Goal: Information Seeking & Learning: Check status

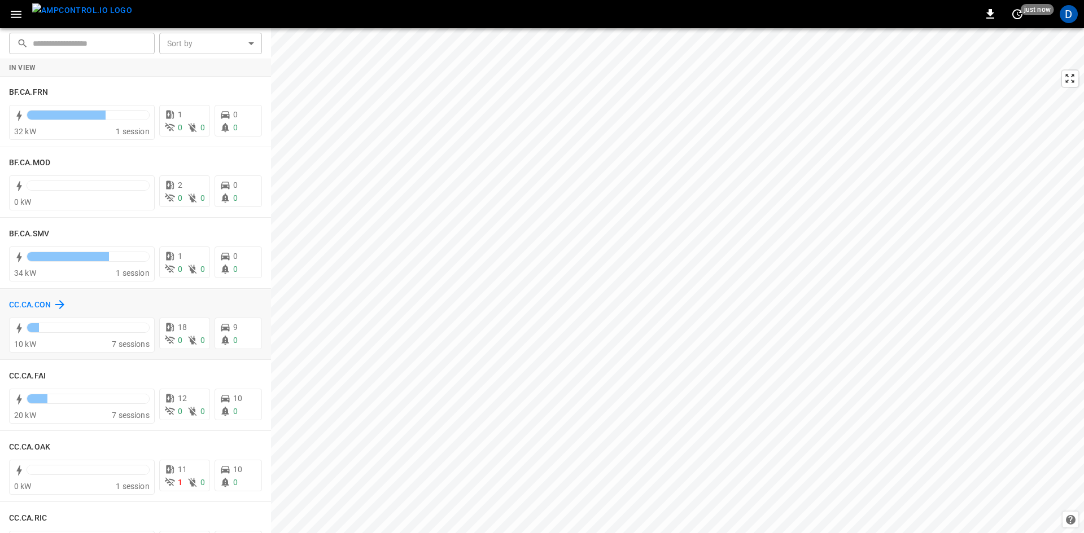
click at [34, 302] on h6 "CC.CA.CON" at bounding box center [30, 305] width 42 height 12
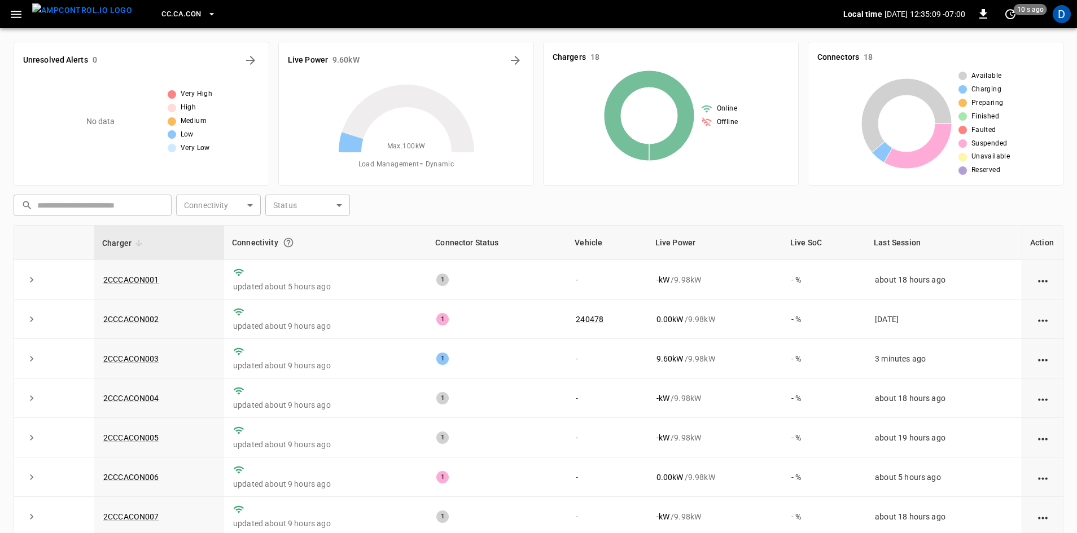
click at [161, 12] on span "CC.CA.CON" at bounding box center [181, 14] width 40 height 13
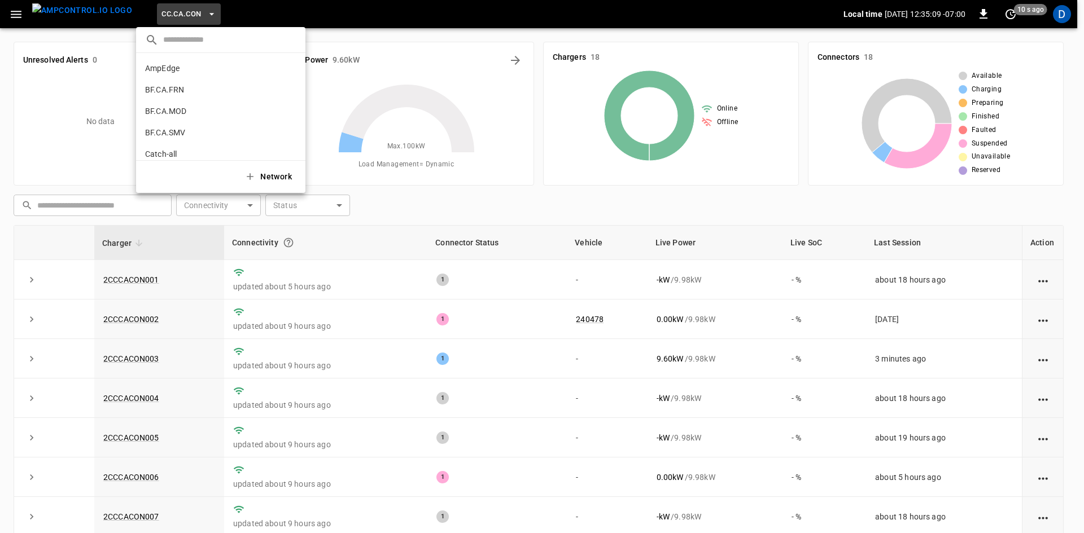
scroll to position [104, 0]
click at [165, 92] on p "CC.CA.FAI" at bounding box center [200, 93] width 110 height 11
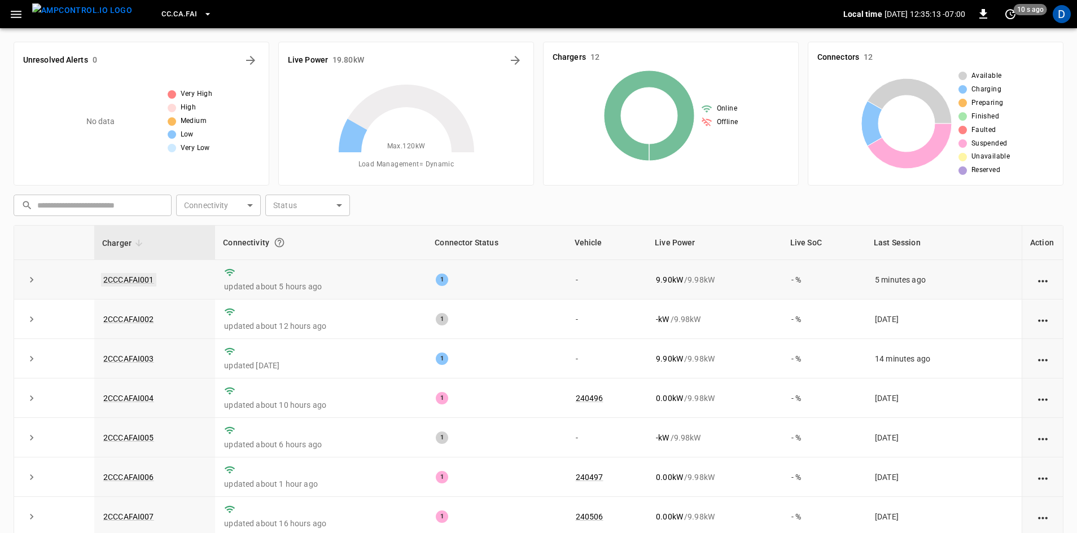
click at [134, 279] on link "2CCCAFAI001" at bounding box center [128, 280] width 55 height 14
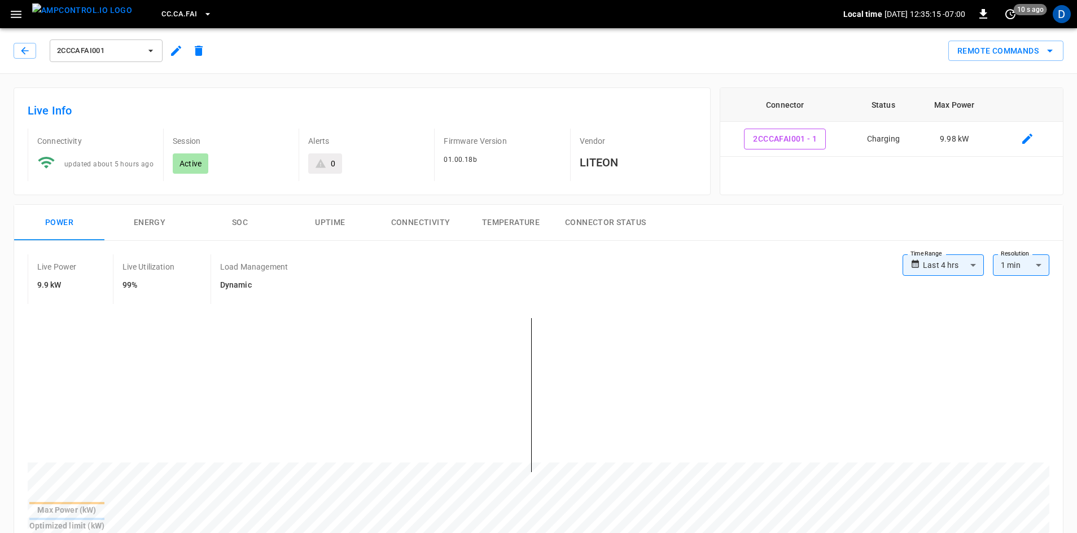
click at [157, 7] on button "CC.CA.FAI" at bounding box center [186, 14] width 59 height 22
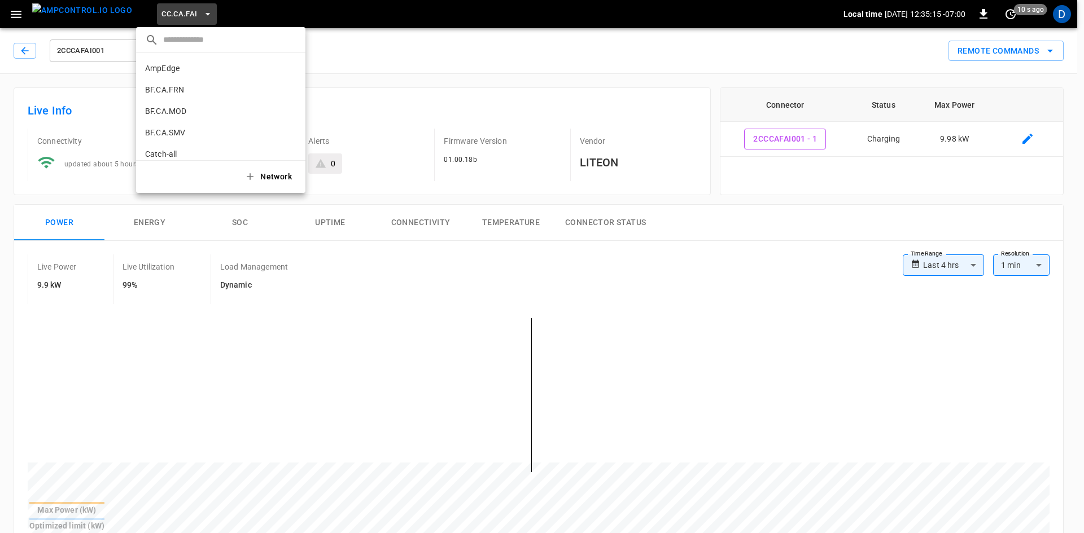
scroll to position [125, 0]
click at [169, 95] on p "CC.CA.OAK" at bounding box center [200, 93] width 110 height 11
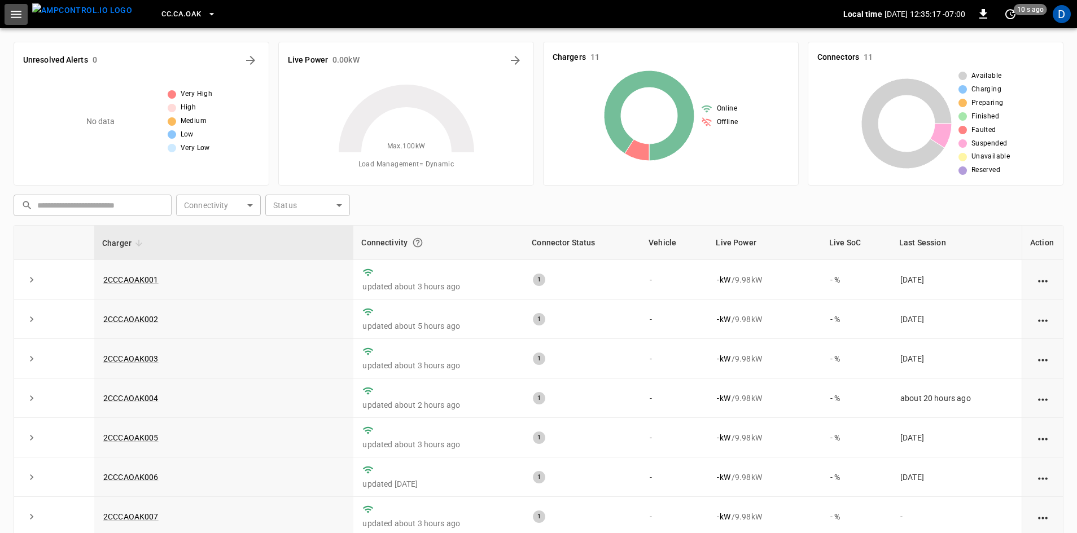
click at [24, 12] on button "button" at bounding box center [16, 14] width 23 height 21
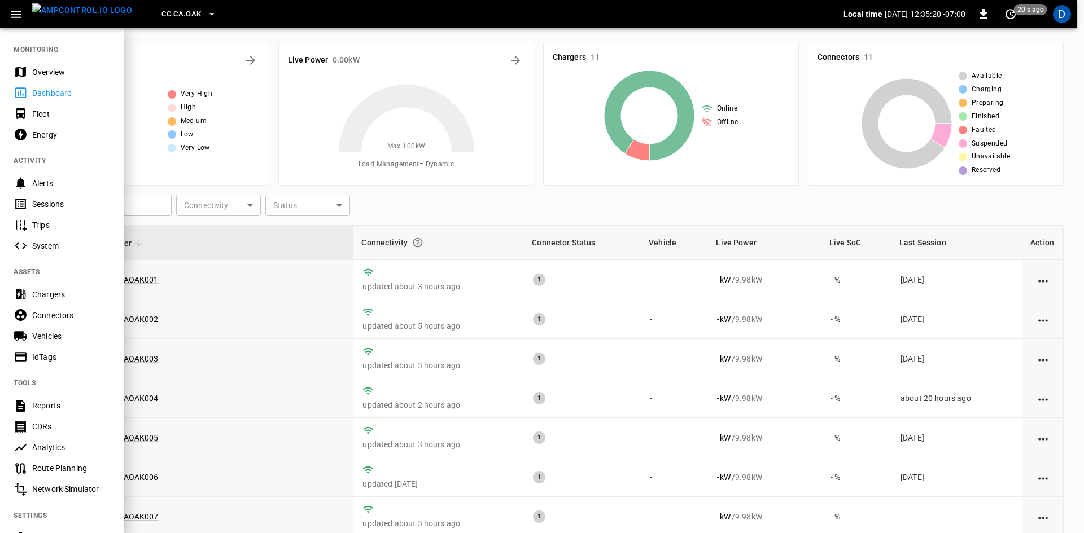
click at [46, 68] on div "Overview" at bounding box center [71, 72] width 78 height 11
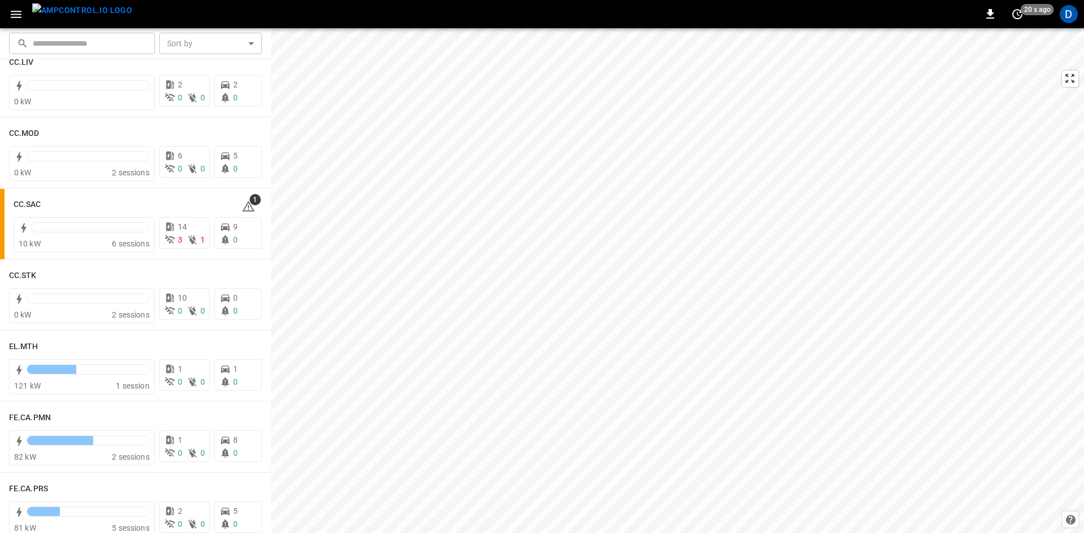
scroll to position [734, 0]
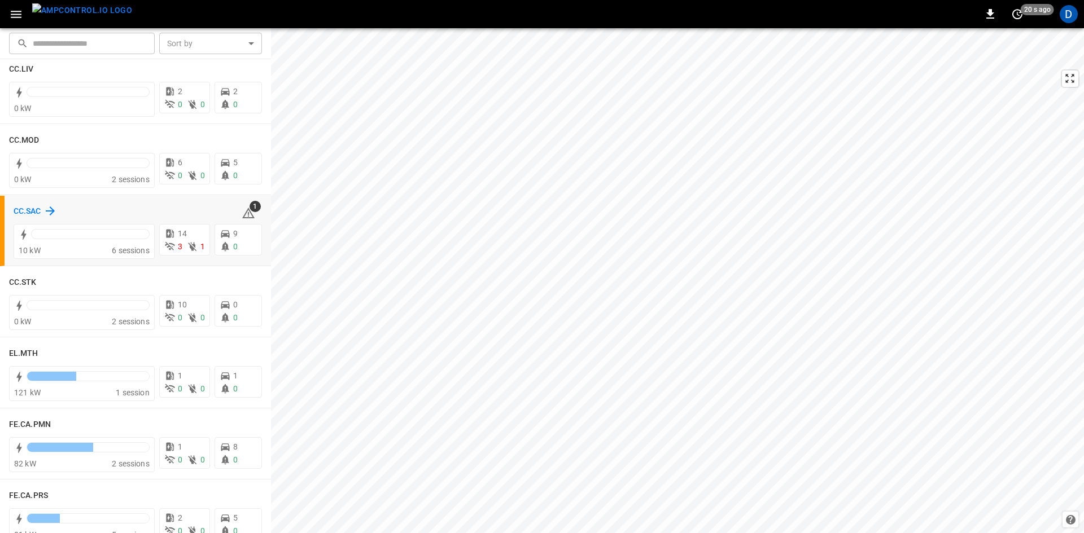
click at [34, 210] on h6 "CC.SAC" at bounding box center [28, 211] width 28 height 12
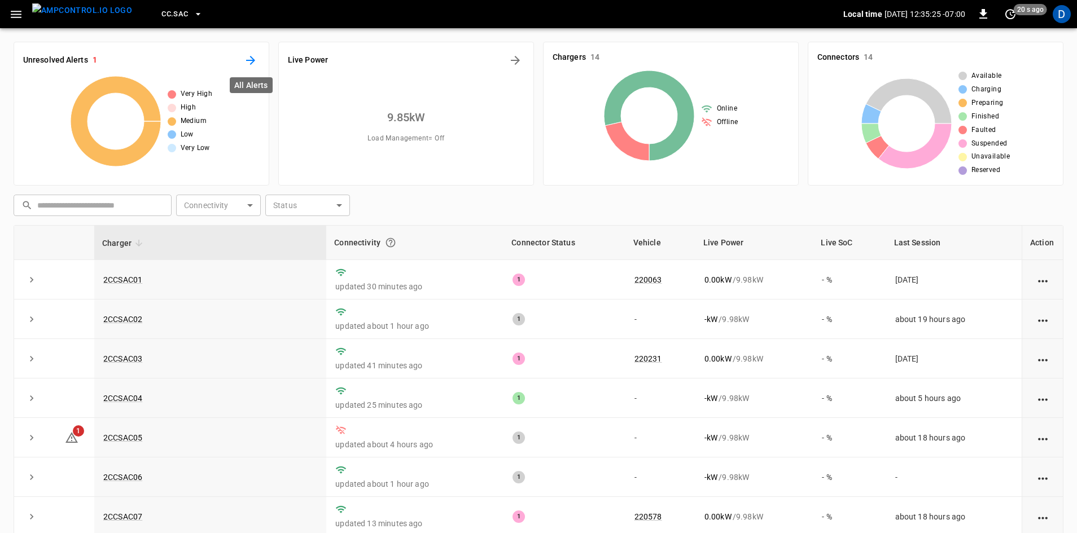
click at [252, 56] on icon "All Alerts" at bounding box center [251, 61] width 14 height 14
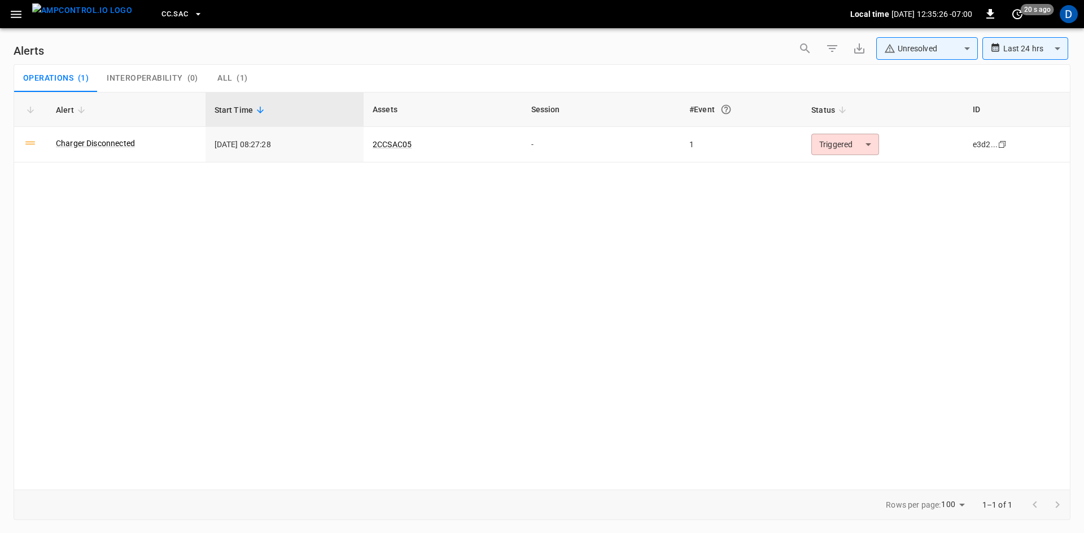
click at [161, 10] on span "CC.SAC" at bounding box center [174, 14] width 27 height 13
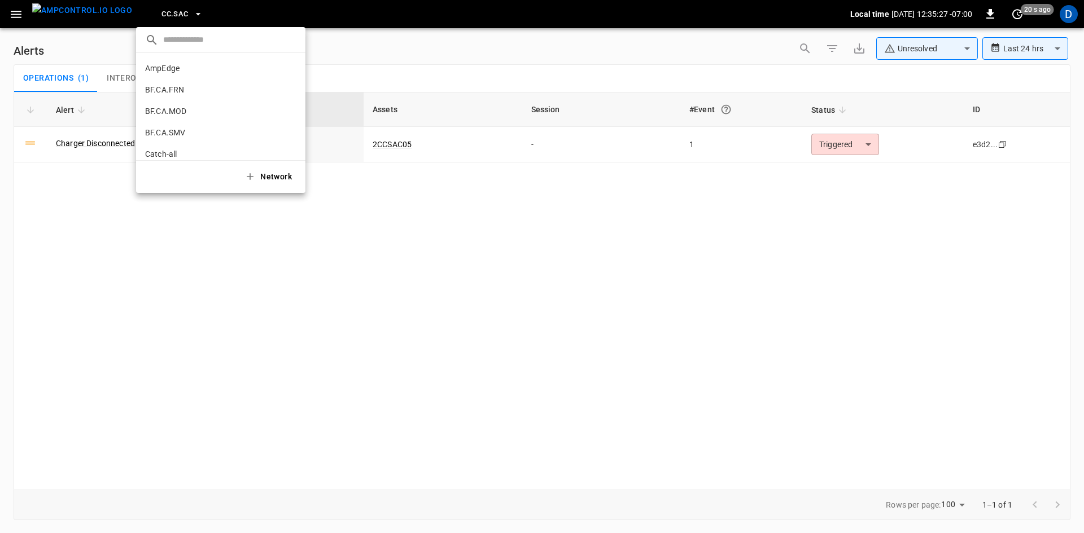
scroll to position [297, 0]
click at [174, 95] on p "CC.STK" at bounding box center [200, 93] width 111 height 11
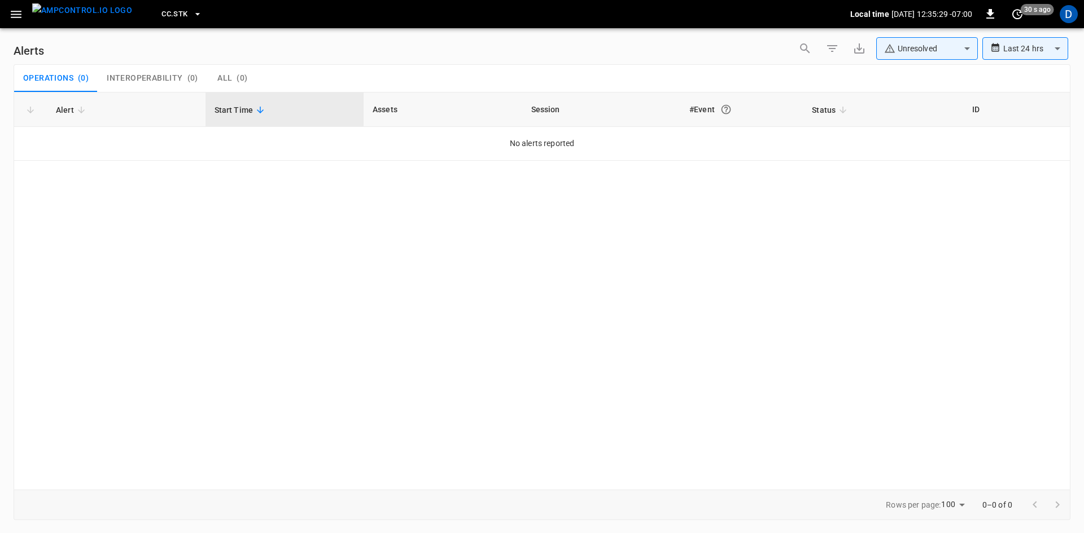
click at [18, 14] on icon "button" at bounding box center [16, 14] width 11 height 7
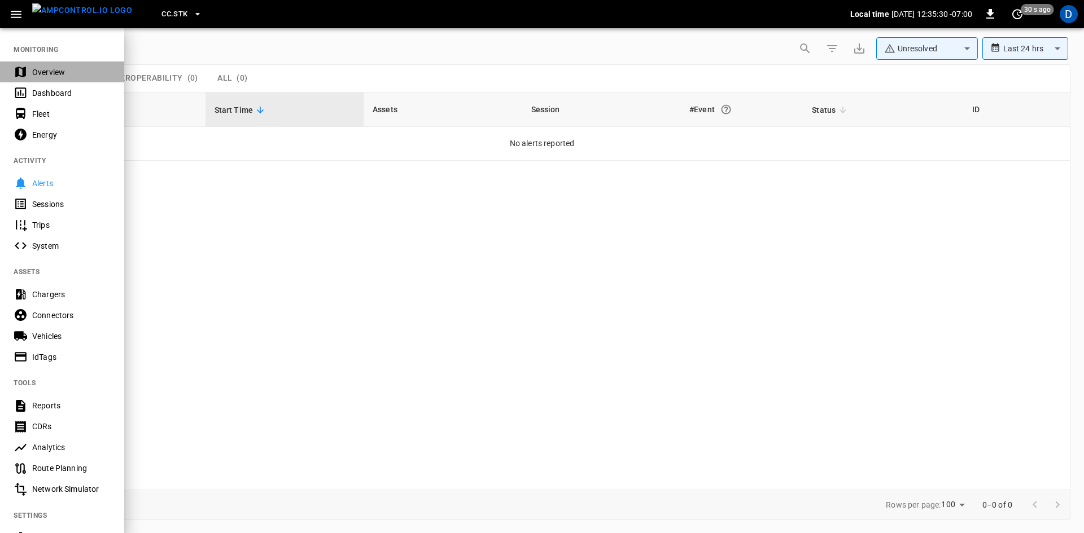
click at [33, 69] on div "Overview" at bounding box center [71, 72] width 78 height 11
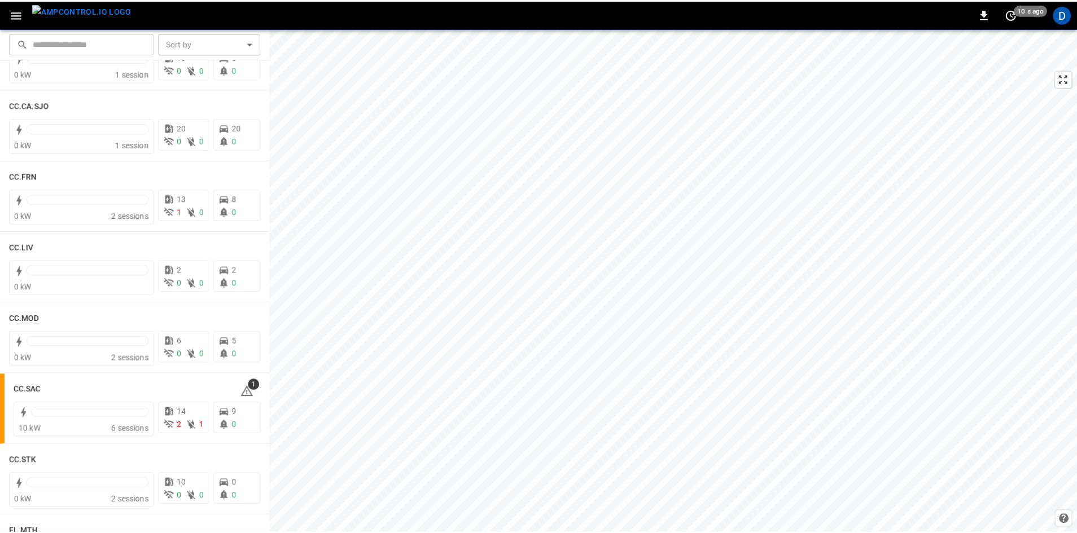
scroll to position [565, 0]
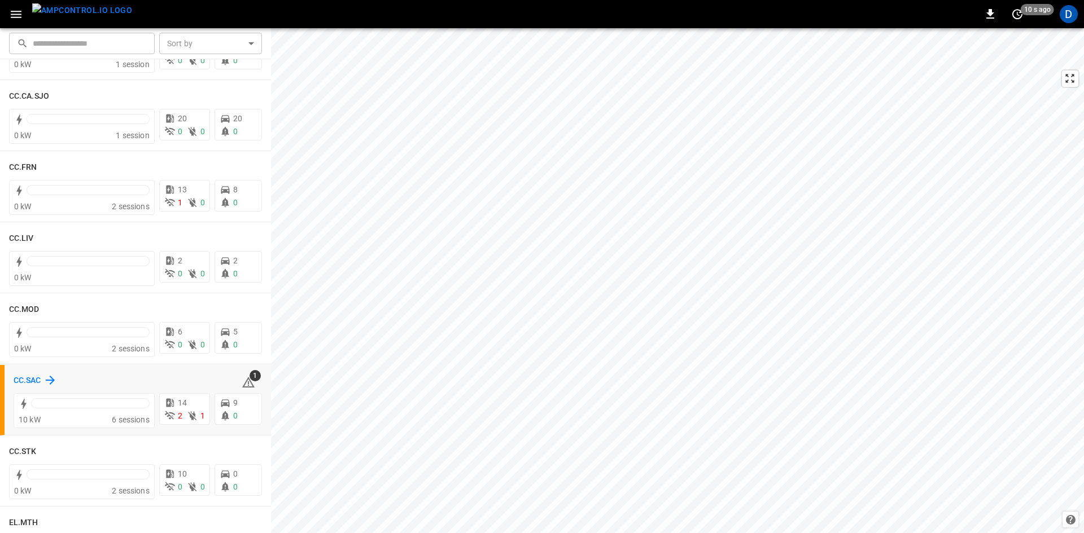
click at [37, 378] on h6 "CC.SAC" at bounding box center [28, 381] width 28 height 12
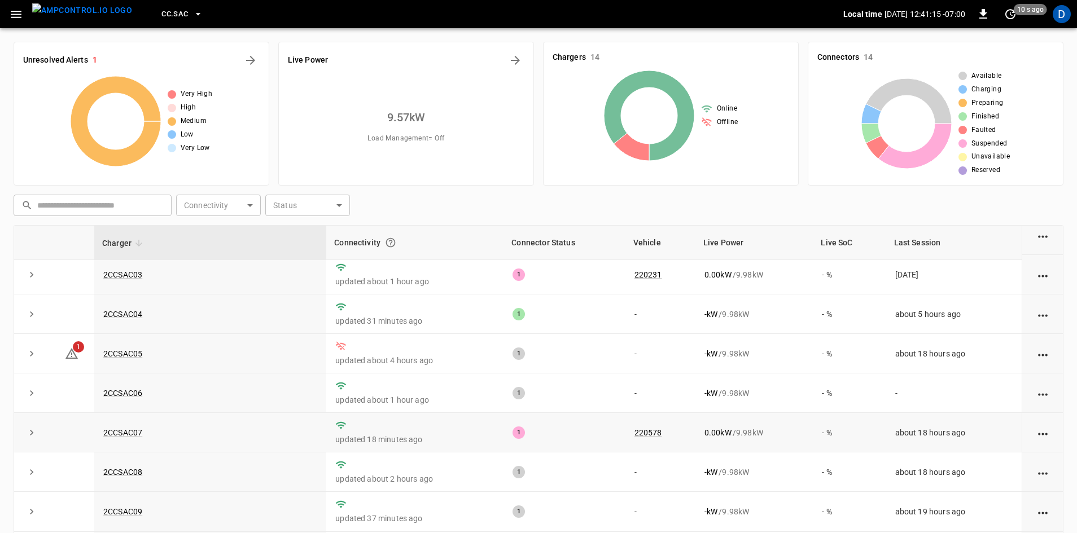
scroll to position [56, 0]
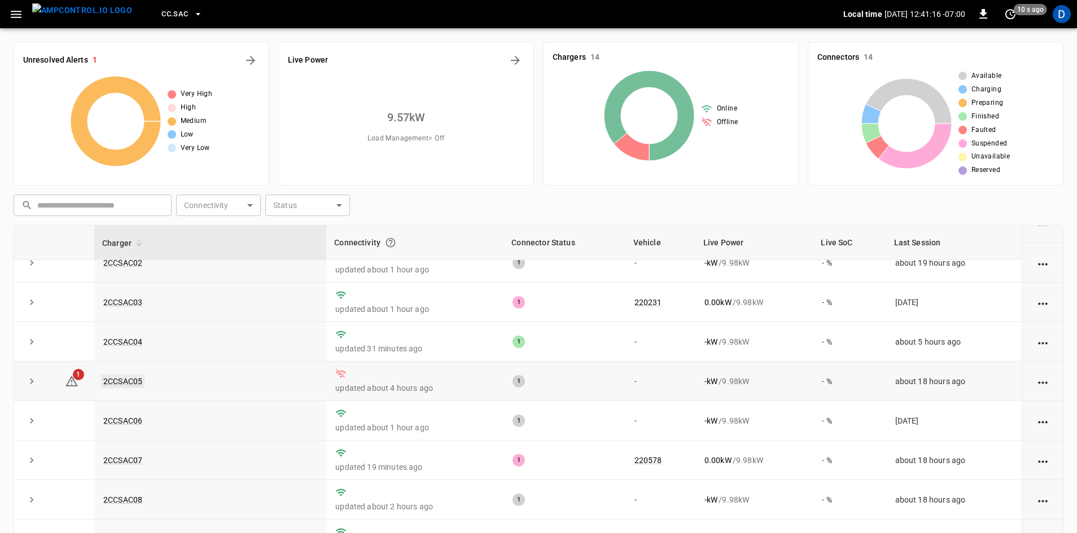
click at [113, 379] on link "2CCSAC05" at bounding box center [122, 382] width 43 height 14
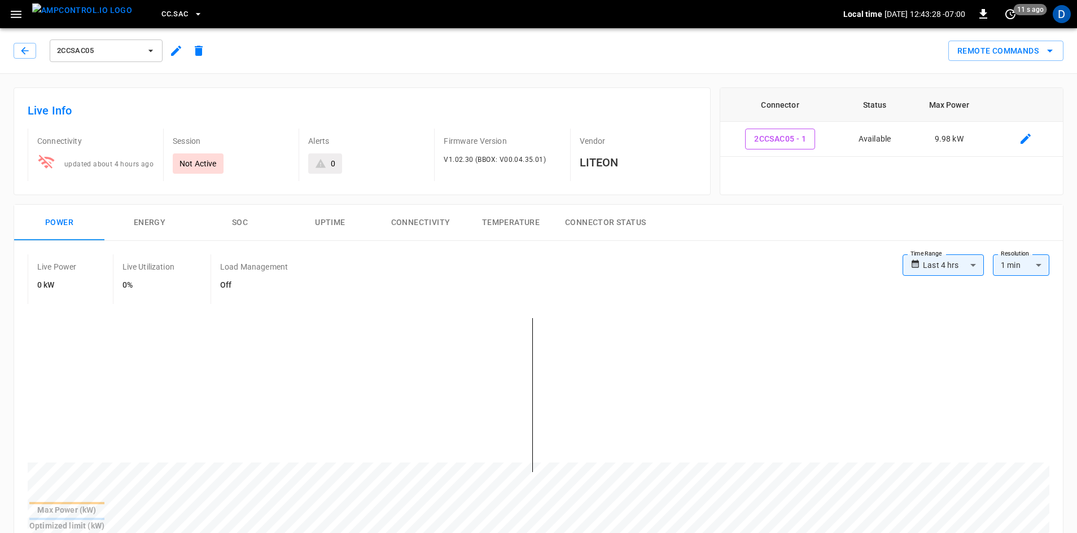
click at [420, 233] on button "Connectivity" at bounding box center [420, 223] width 90 height 36
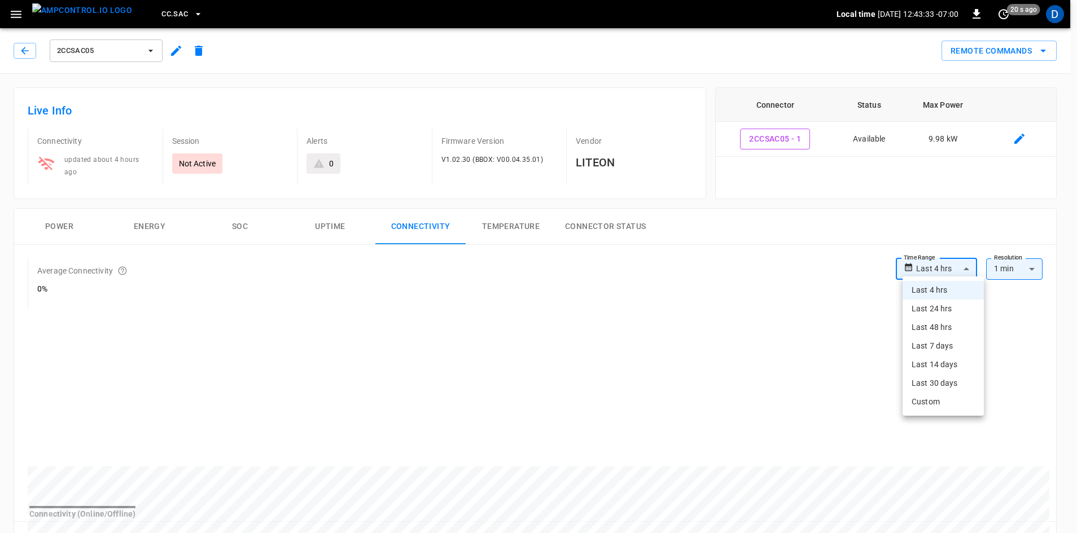
click at [937, 264] on body "**********" at bounding box center [538, 532] width 1077 height 1064
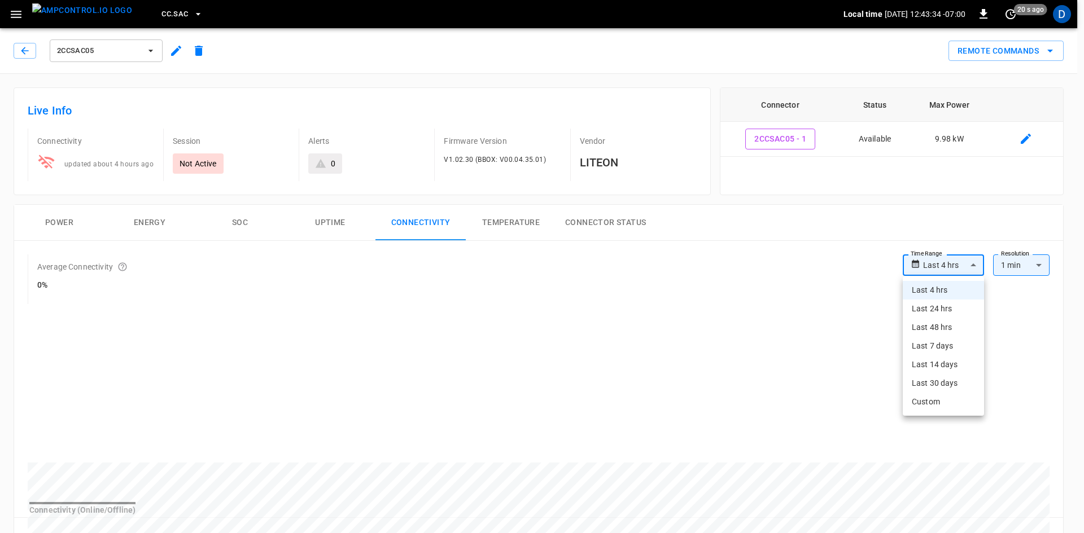
click at [920, 326] on li "Last 48 hrs" at bounding box center [943, 327] width 81 height 19
type input "**********"
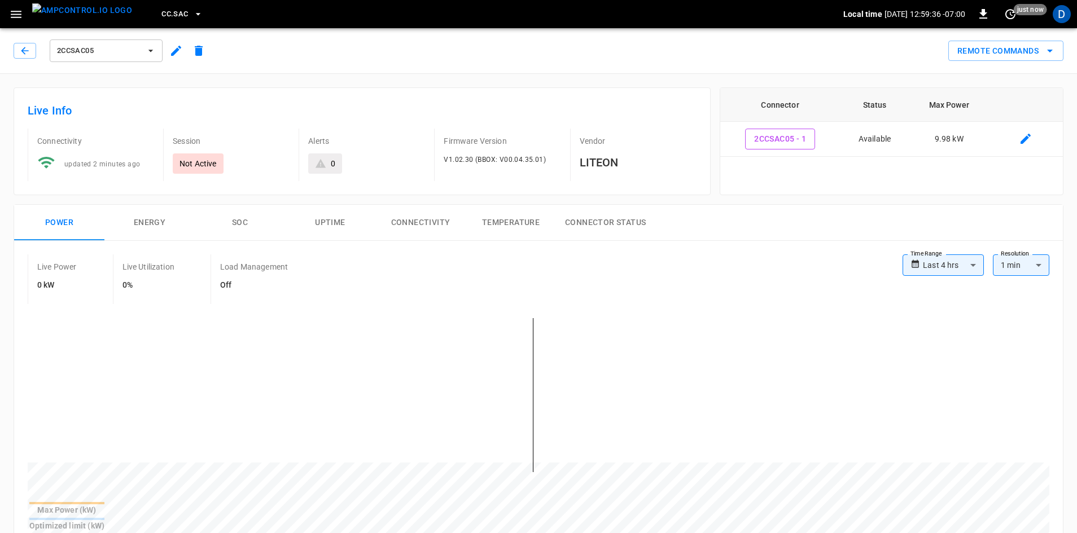
click at [126, 37] on div "2CCSAC05" at bounding box center [109, 49] width 201 height 32
click at [116, 51] on span "2CCSAC05" at bounding box center [99, 51] width 84 height 13
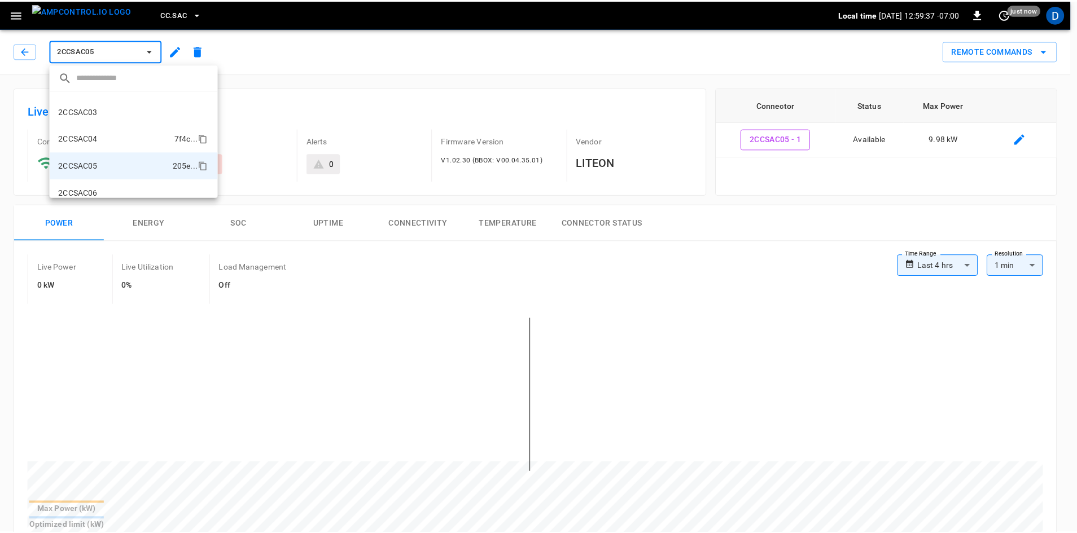
scroll to position [44, 0]
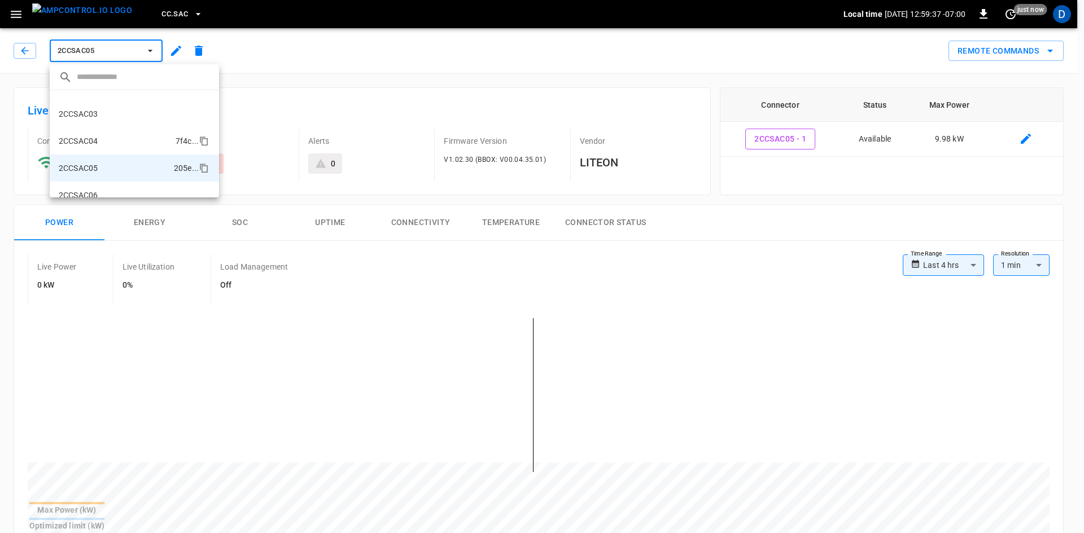
click at [107, 139] on li "2CCSAC04 7f4c ..." at bounding box center [134, 141] width 169 height 27
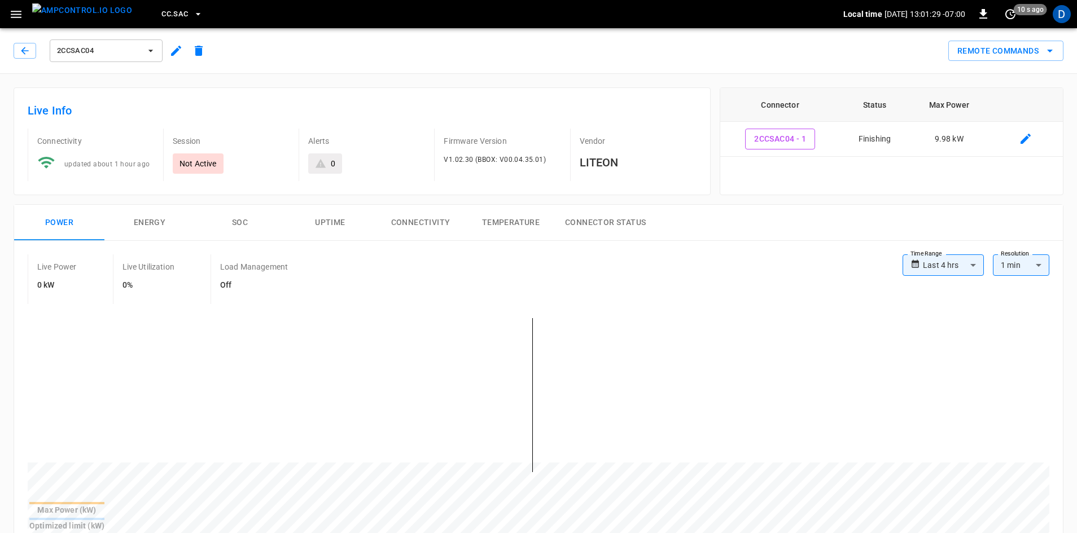
click at [93, 46] on span "2CCSAC04" at bounding box center [99, 51] width 84 height 13
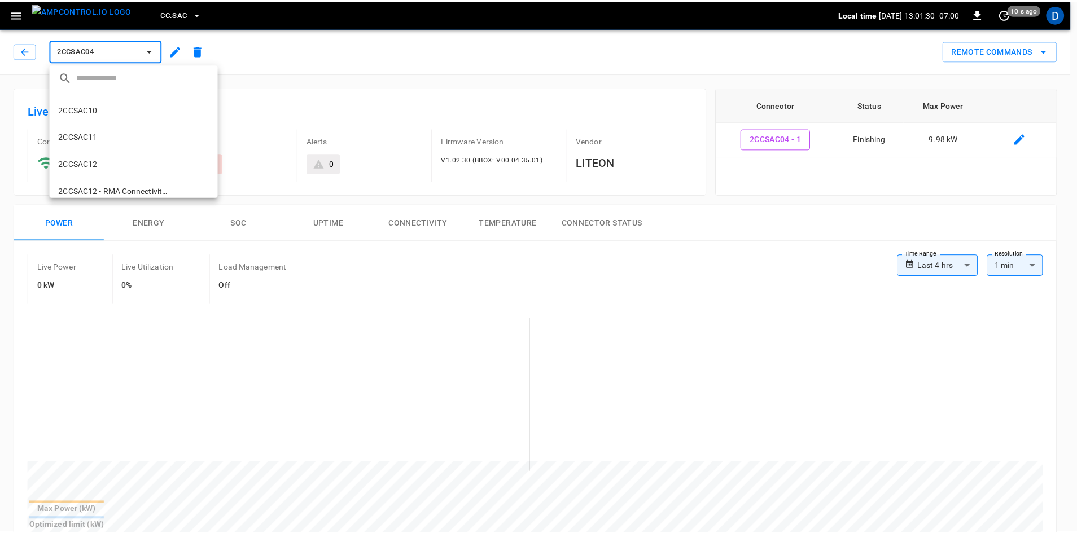
scroll to position [272, 0]
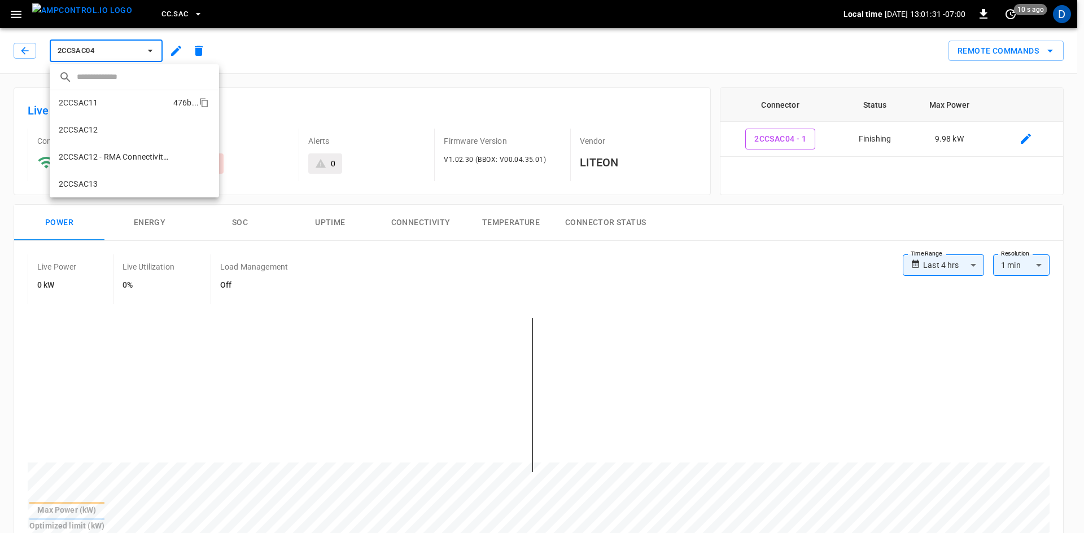
click at [106, 109] on li "2CCSAC11 476b ..." at bounding box center [134, 102] width 169 height 27
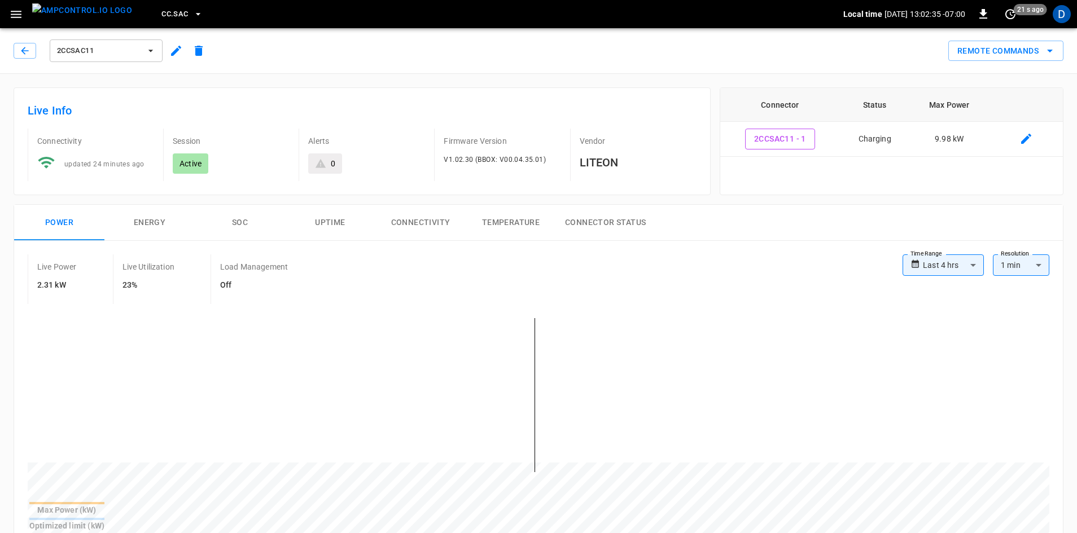
click at [112, 39] on div "2CCSAC11" at bounding box center [105, 50] width 117 height 27
click at [103, 47] on span "2CCSAC11" at bounding box center [99, 51] width 84 height 13
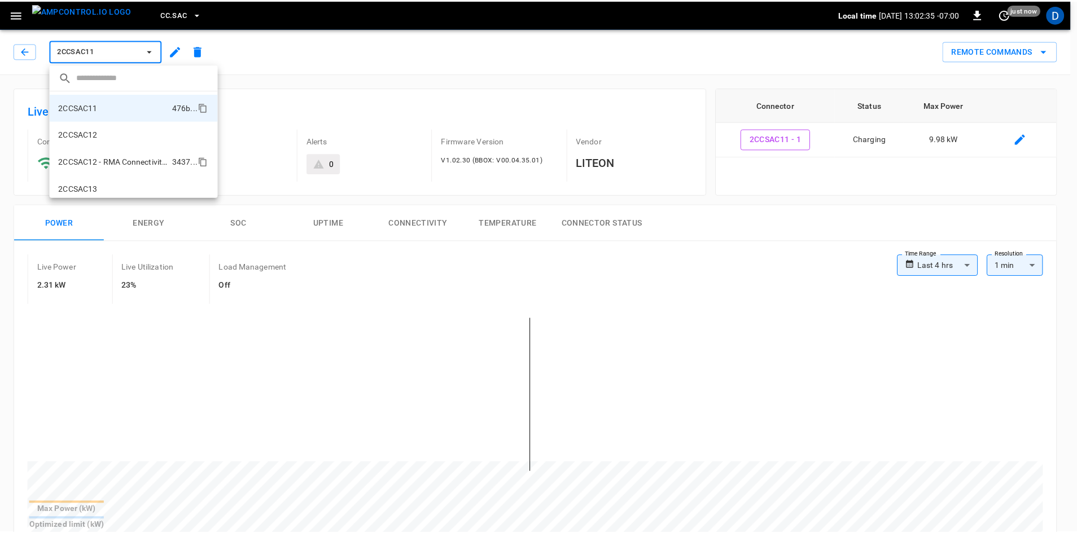
scroll to position [272, 0]
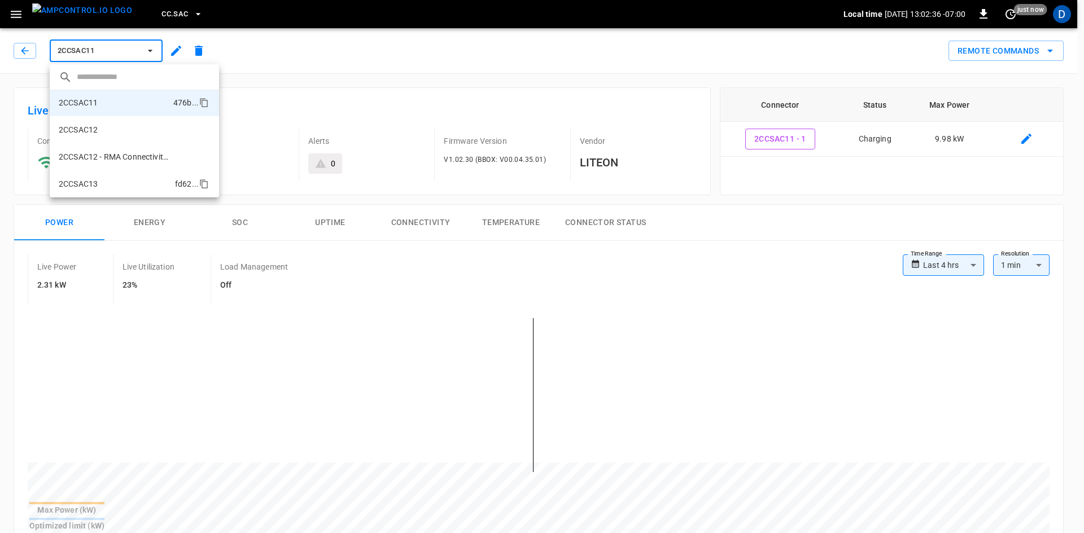
click at [95, 182] on p "2CCSAC13" at bounding box center [78, 183] width 39 height 11
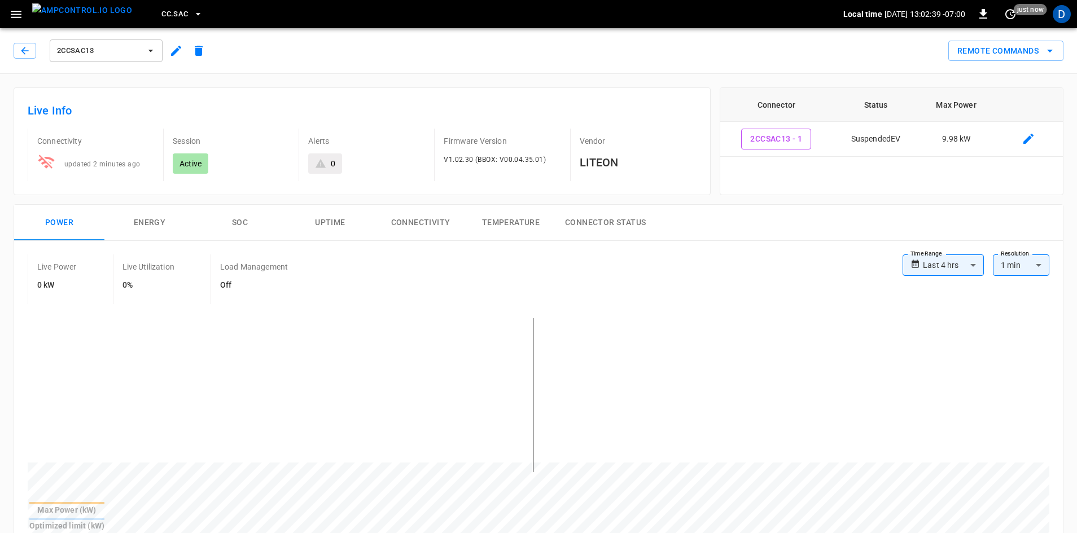
click at [428, 225] on button "Connectivity" at bounding box center [420, 223] width 90 height 36
